Goal: Learn about a topic

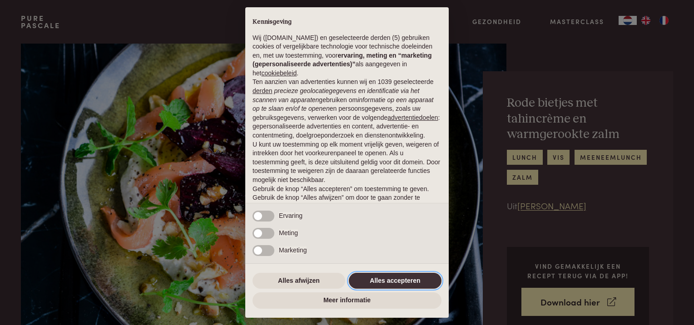
click at [392, 280] on button "Alles accepteren" at bounding box center [395, 281] width 93 height 16
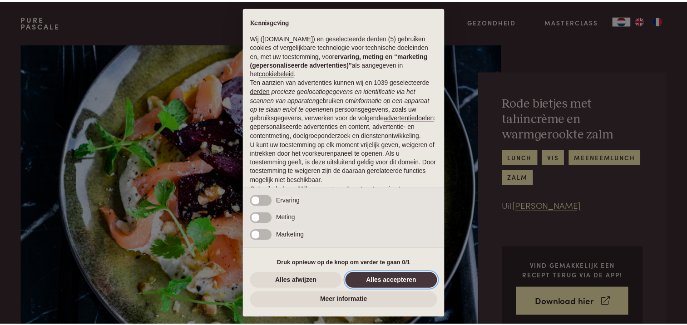
scroll to position [40, 0]
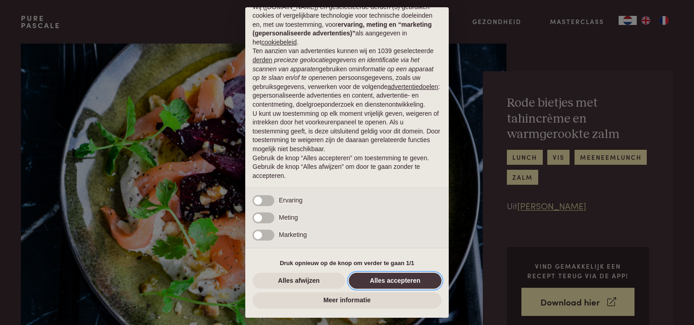
click at [397, 276] on button "Alles accepteren" at bounding box center [395, 281] width 93 height 16
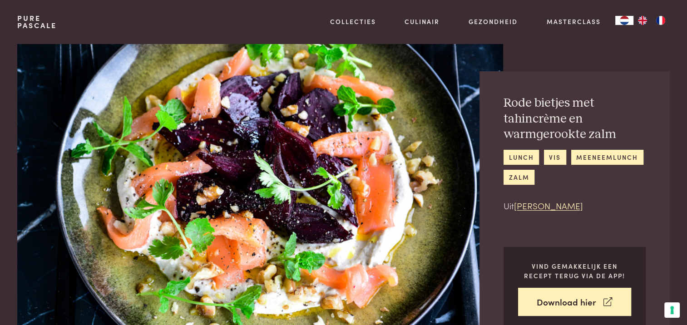
click at [398, 275] on img at bounding box center [260, 190] width 486 height 292
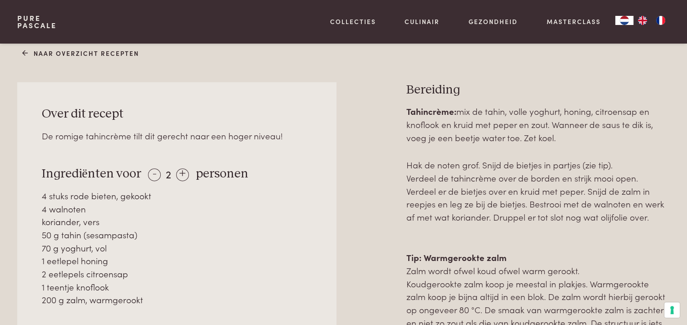
scroll to position [409, 0]
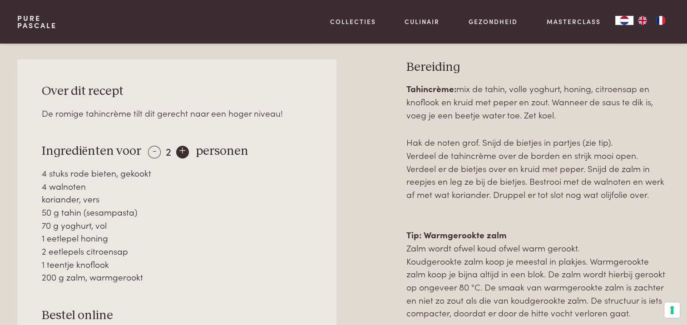
click at [180, 151] on div "+" at bounding box center [182, 152] width 13 height 13
click at [180, 151] on div "+" at bounding box center [183, 152] width 13 height 13
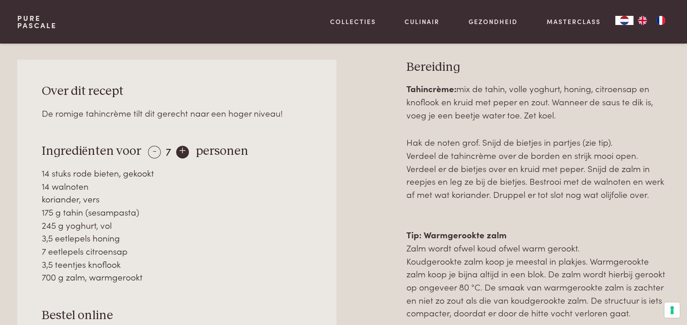
click at [180, 151] on div "+" at bounding box center [182, 152] width 13 height 13
click at [180, 151] on div "+" at bounding box center [183, 152] width 13 height 13
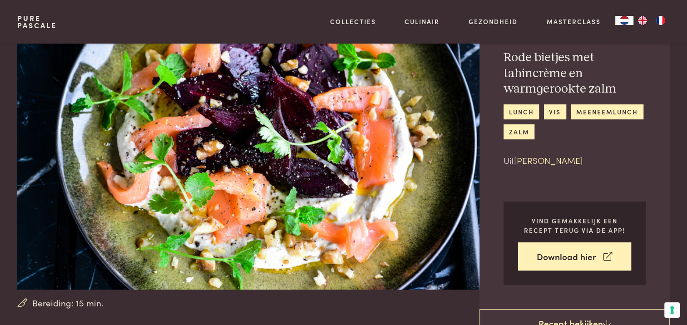
scroll to position [0, 0]
